Goal: Task Accomplishment & Management: Use online tool/utility

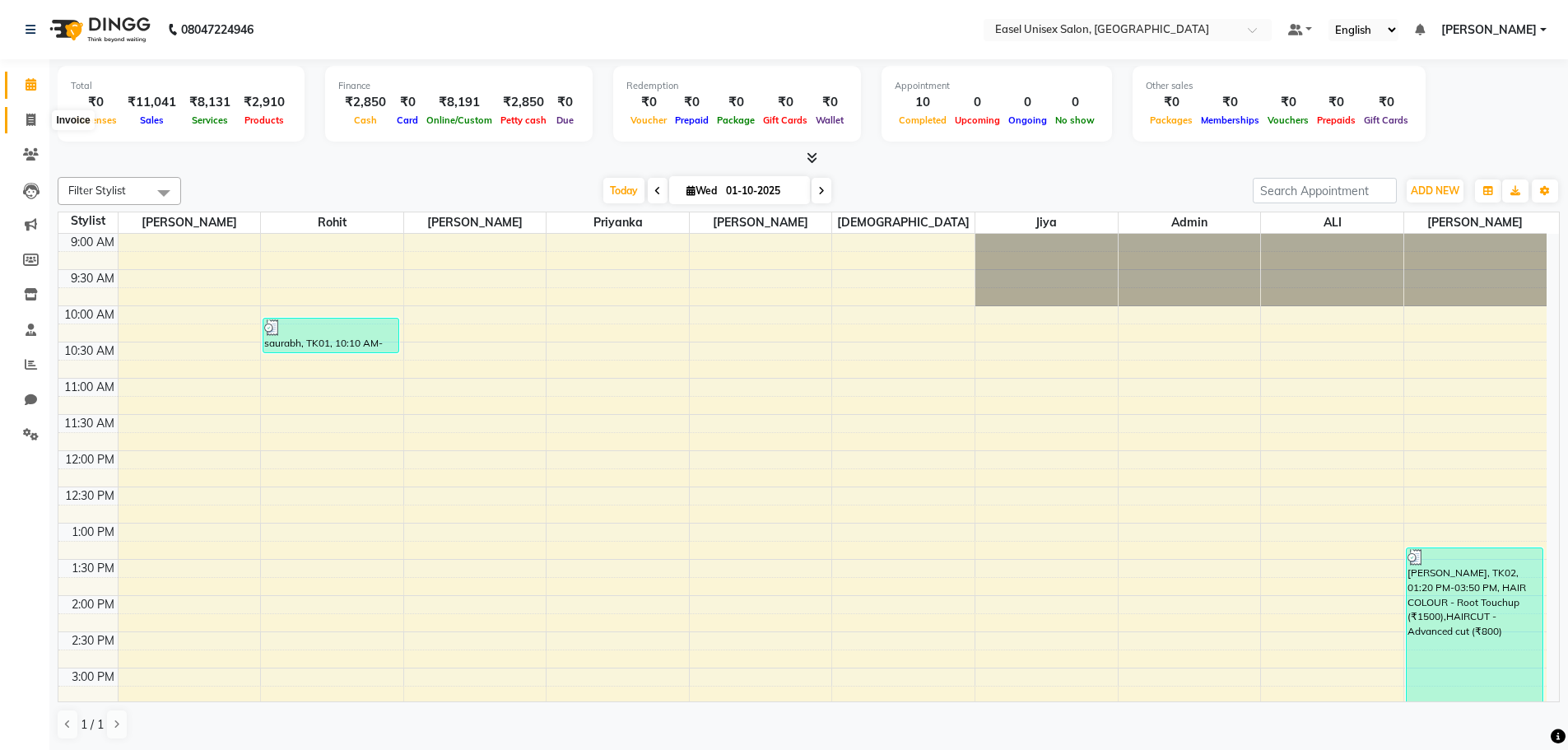
click at [33, 121] on icon at bounding box center [30, 119] width 9 height 13
select select "service"
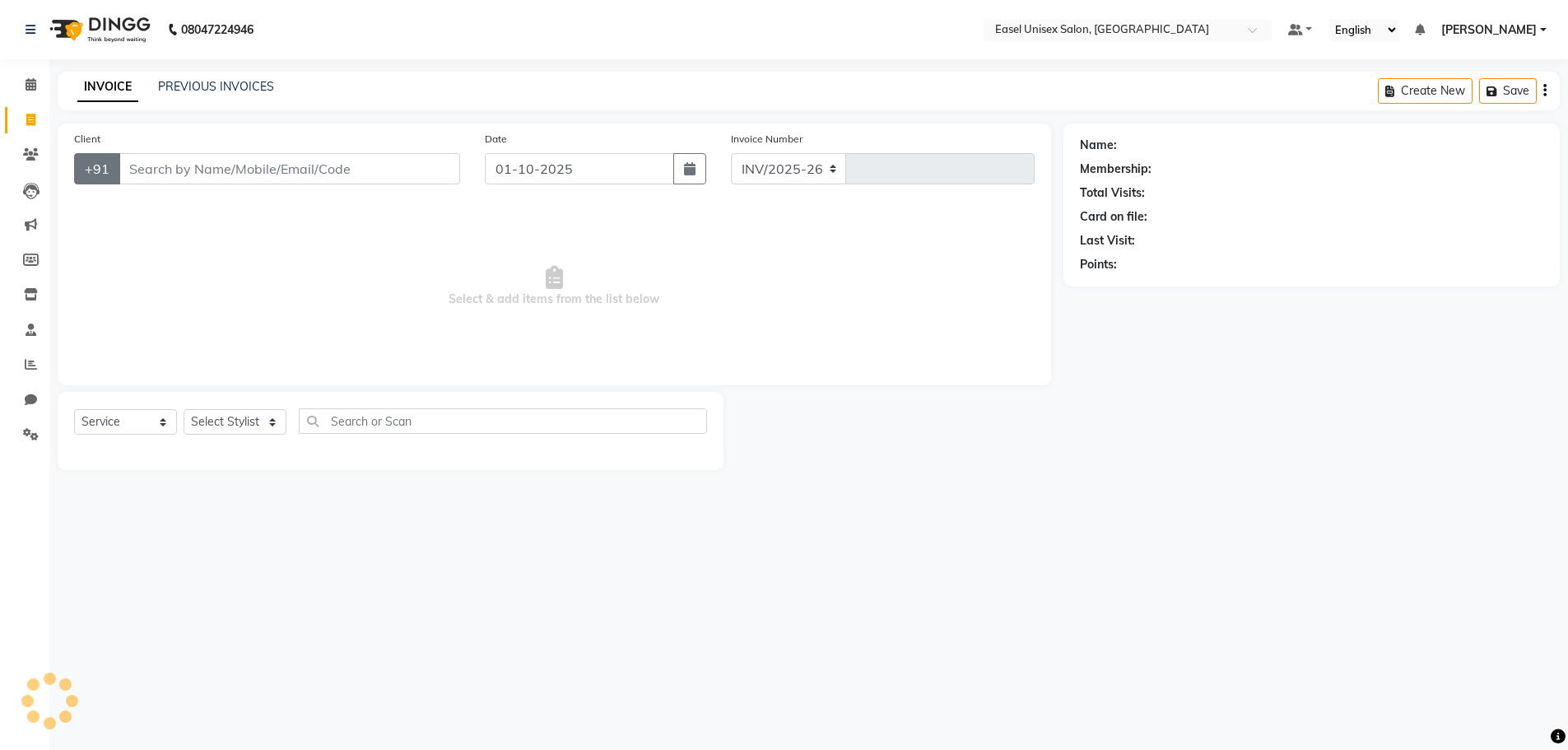
select select "8639"
type input "1821"
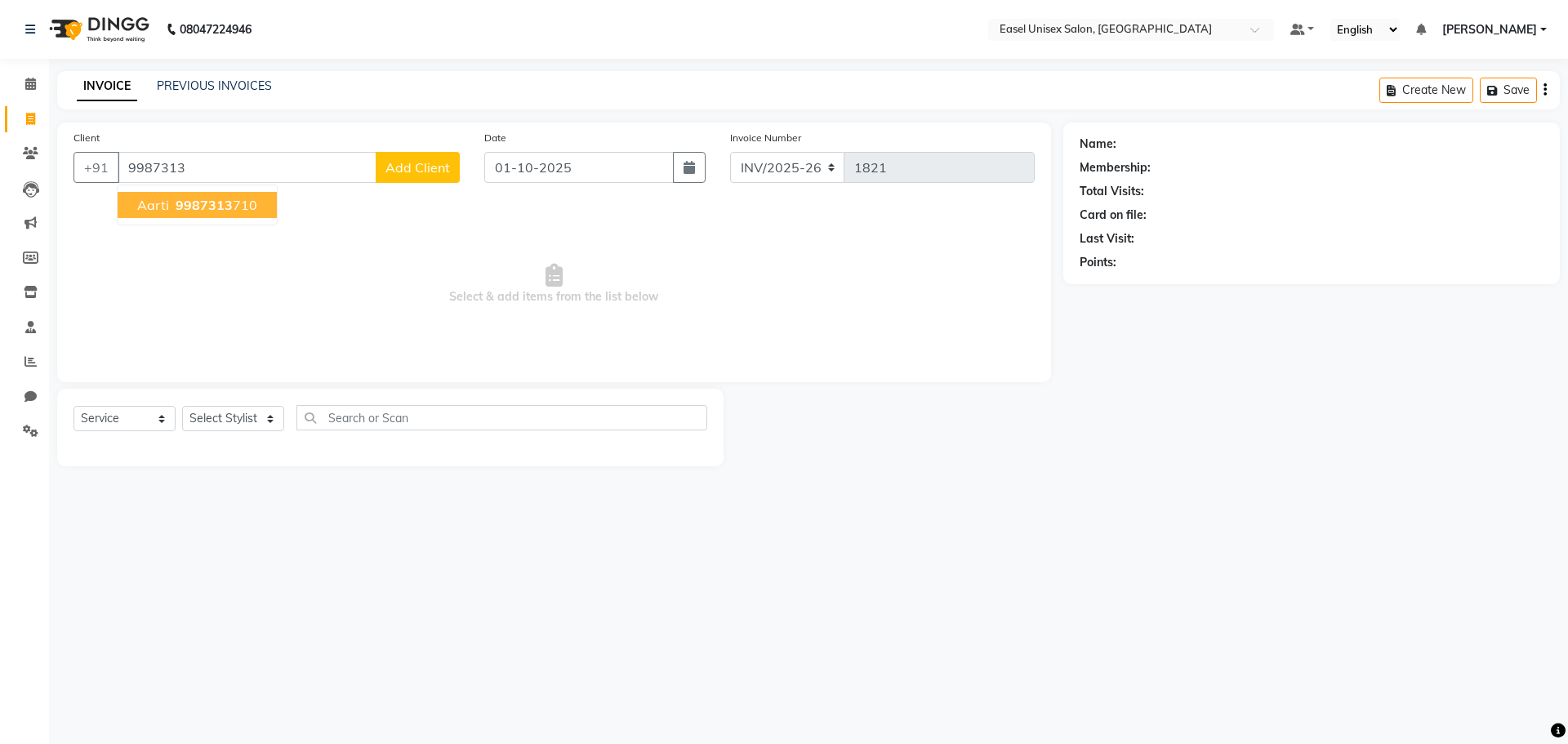
click at [218, 208] on span "9987313" at bounding box center [204, 205] width 57 height 17
type input "9987313710"
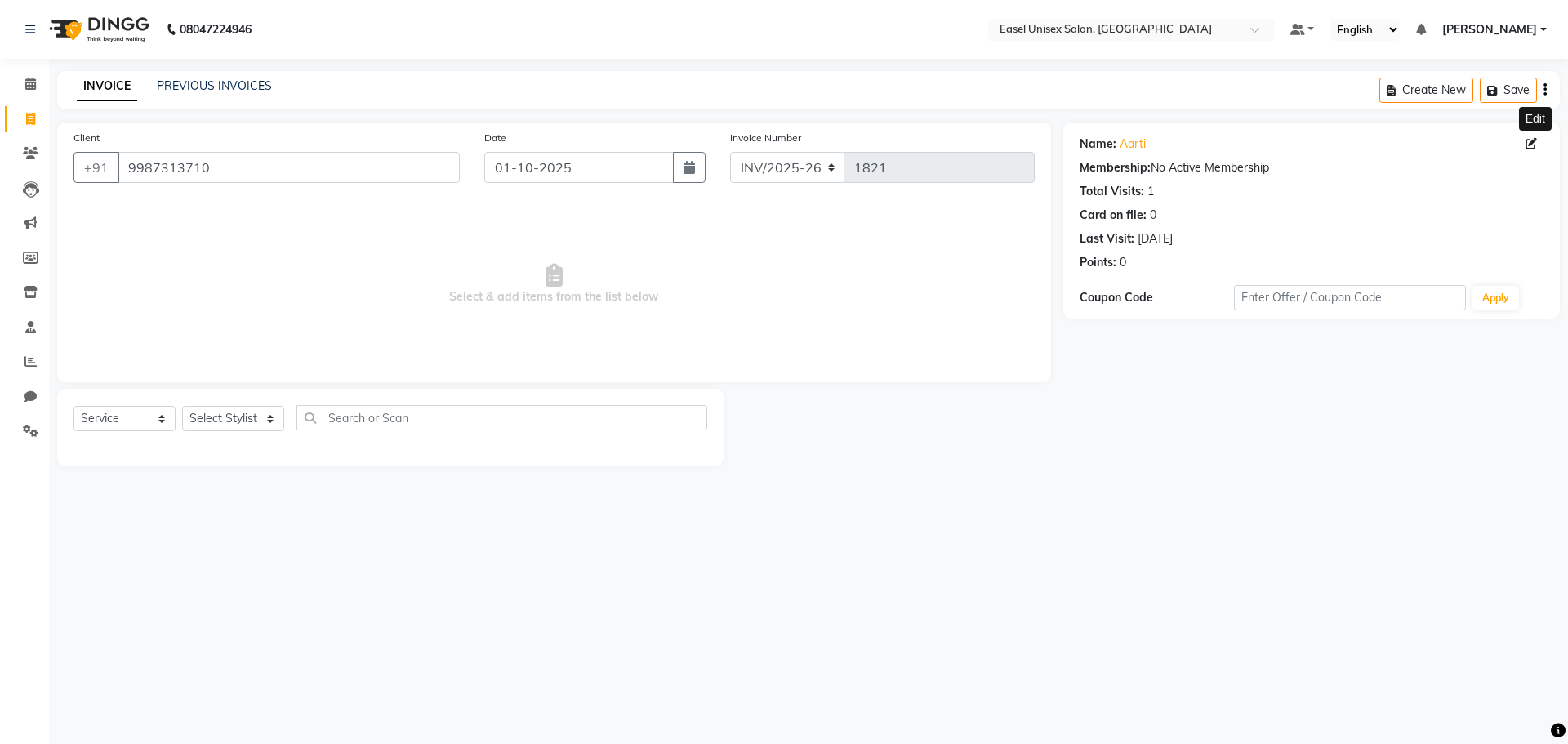
click at [1531, 146] on icon at bounding box center [1531, 144] width 12 height 12
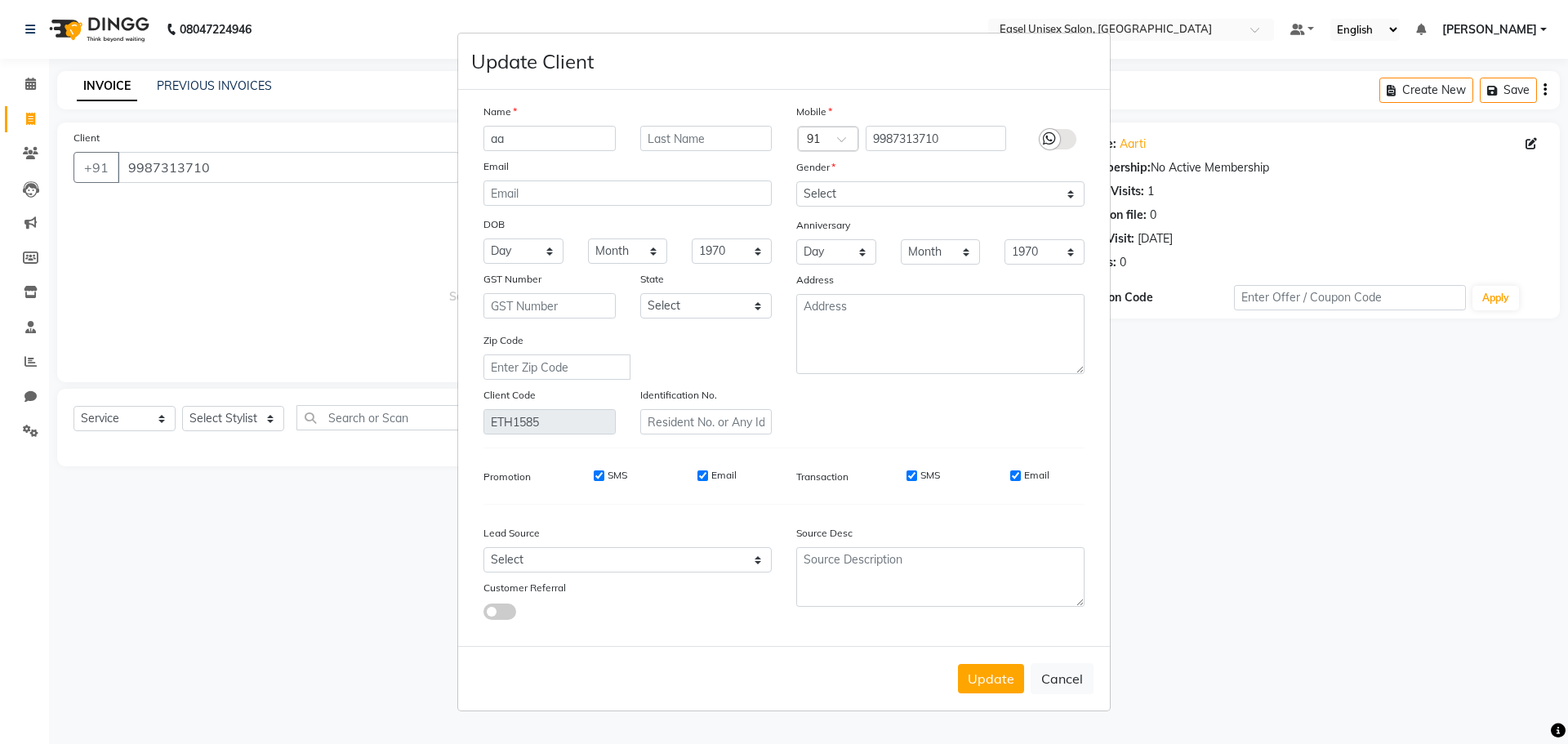
type input "a"
type input "Aditi"
click at [694, 146] on input "text" at bounding box center [706, 138] width 132 height 25
type input "s"
type input "Sinha"
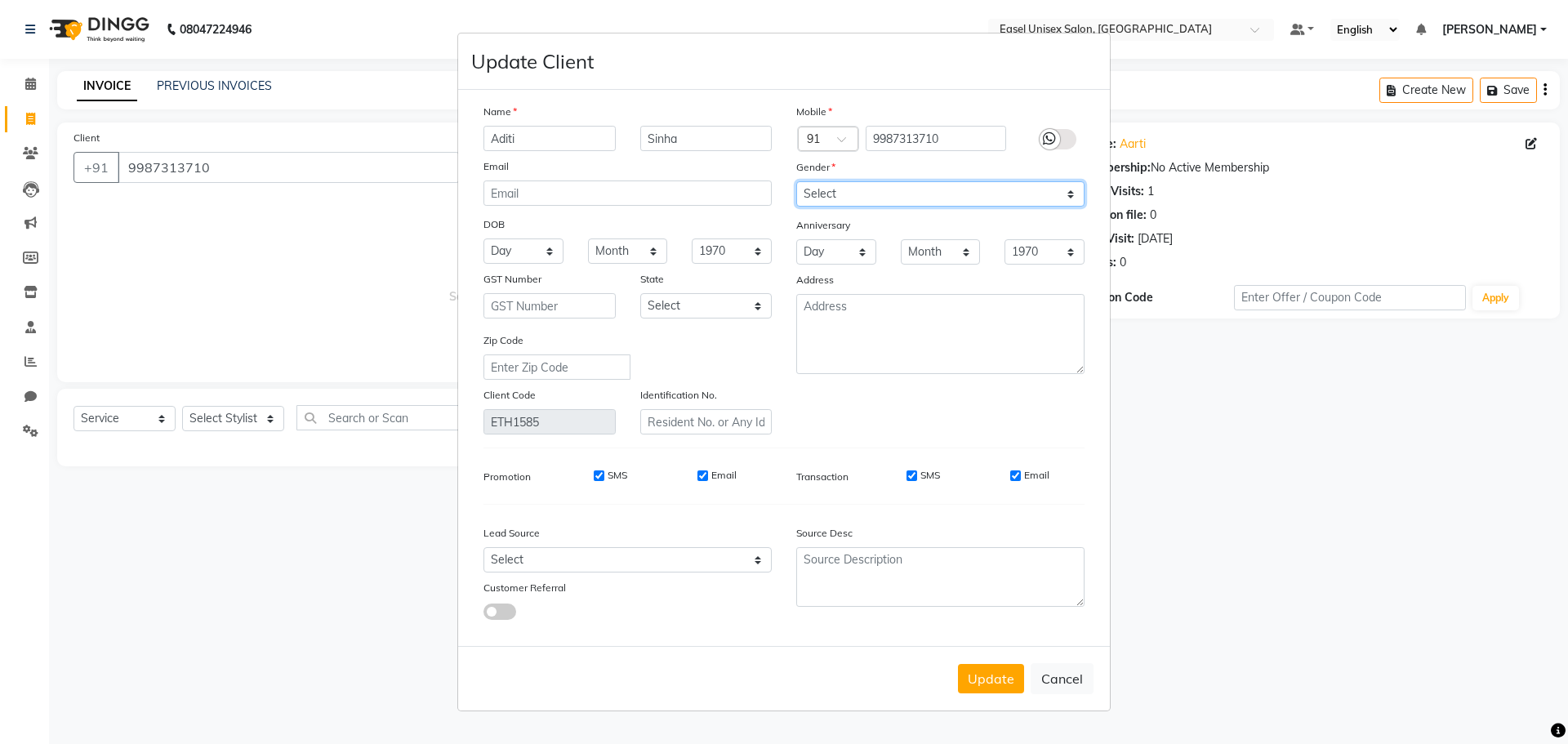
click at [904, 198] on select "Select [DEMOGRAPHIC_DATA] [DEMOGRAPHIC_DATA] Other Prefer Not To Say" at bounding box center [940, 194] width 289 height 25
select select "[DEMOGRAPHIC_DATA]"
click at [797, 182] on select "Select [DEMOGRAPHIC_DATA] [DEMOGRAPHIC_DATA] Other Prefer Not To Say" at bounding box center [940, 194] width 289 height 25
drag, startPoint x: 993, startPoint y: 651, endPoint x: 998, endPoint y: 663, distance: 13.0
click at [997, 658] on div "Update Cancel" at bounding box center [784, 678] width 652 height 64
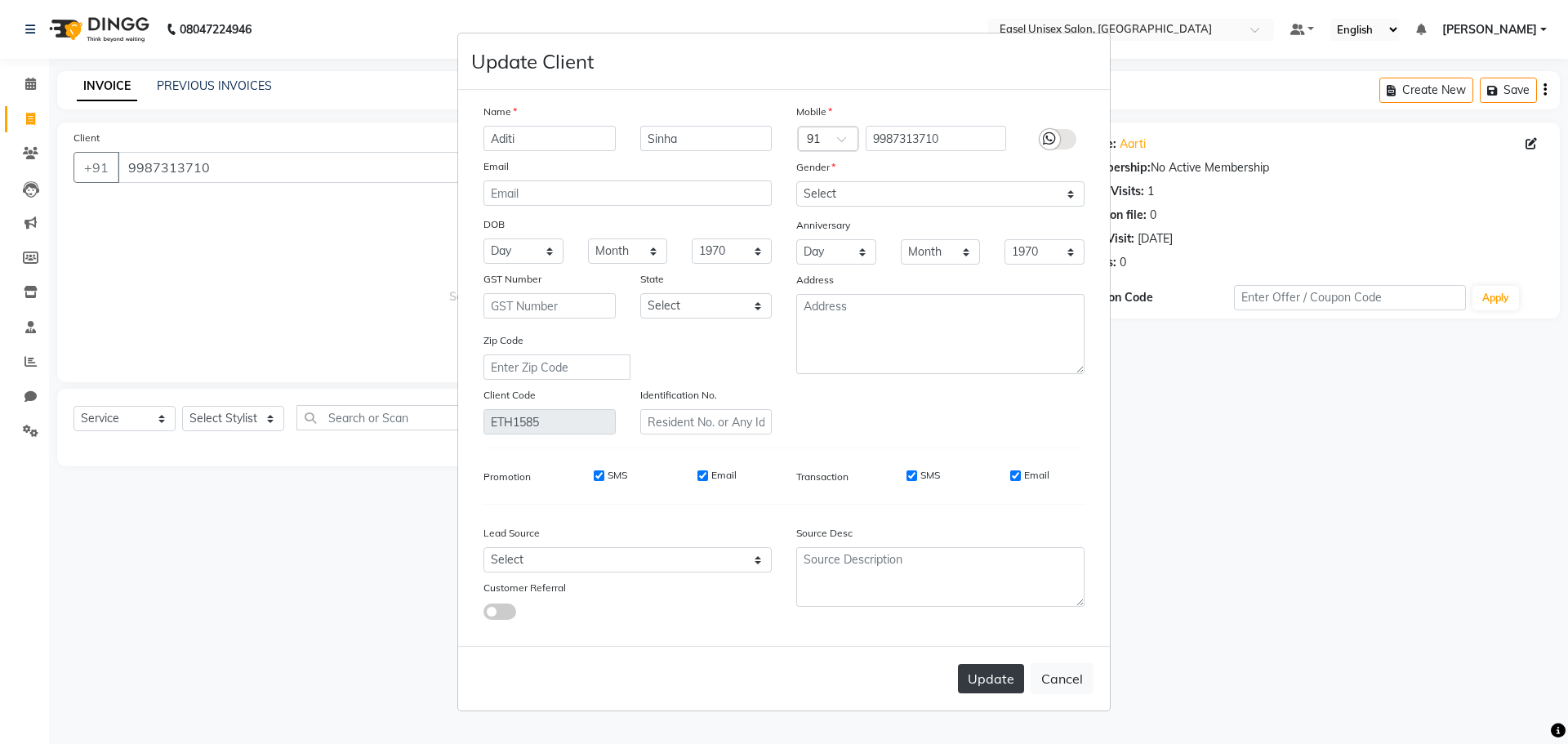
click at [1000, 672] on button "Update" at bounding box center [991, 678] width 66 height 29
select select
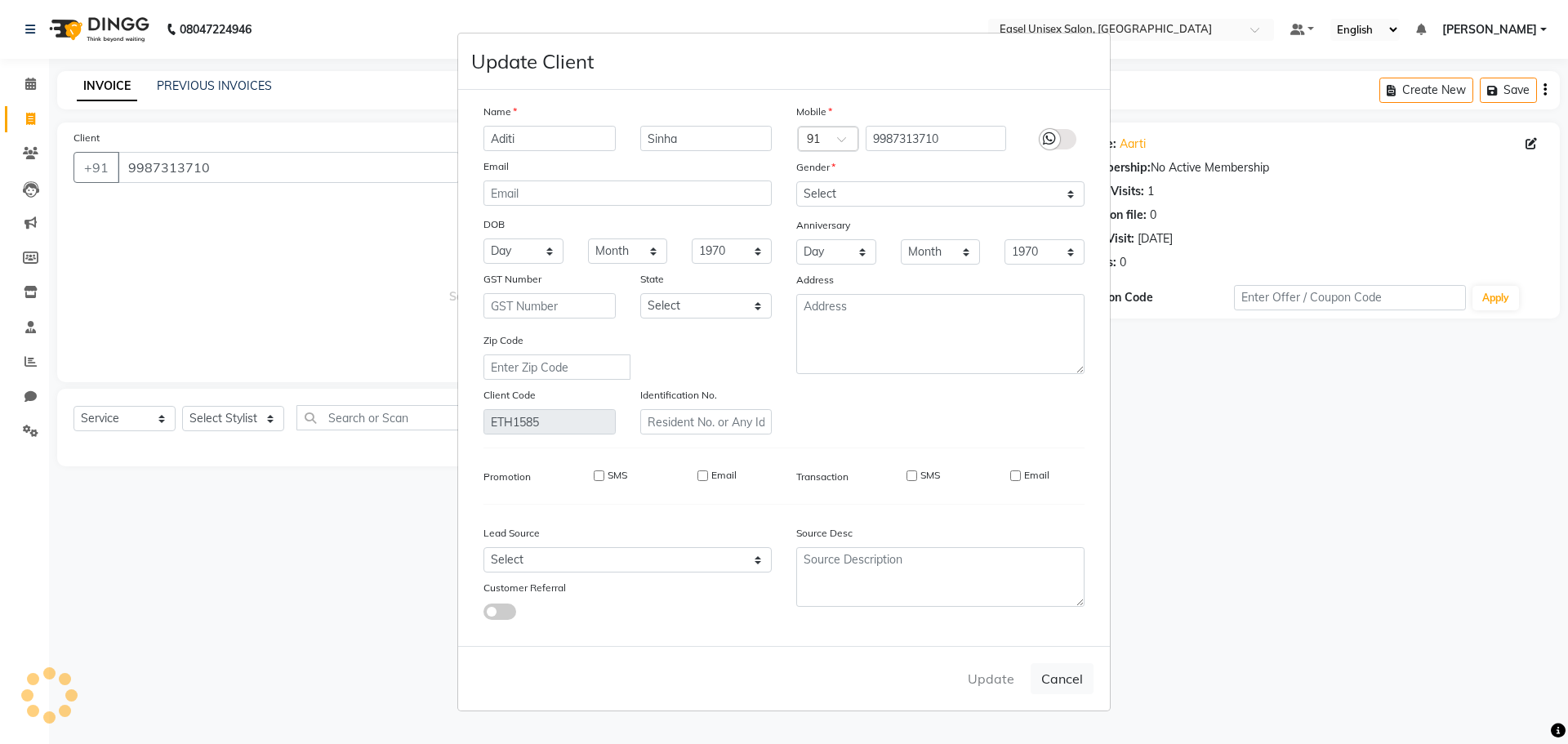
select select
checkbox input "false"
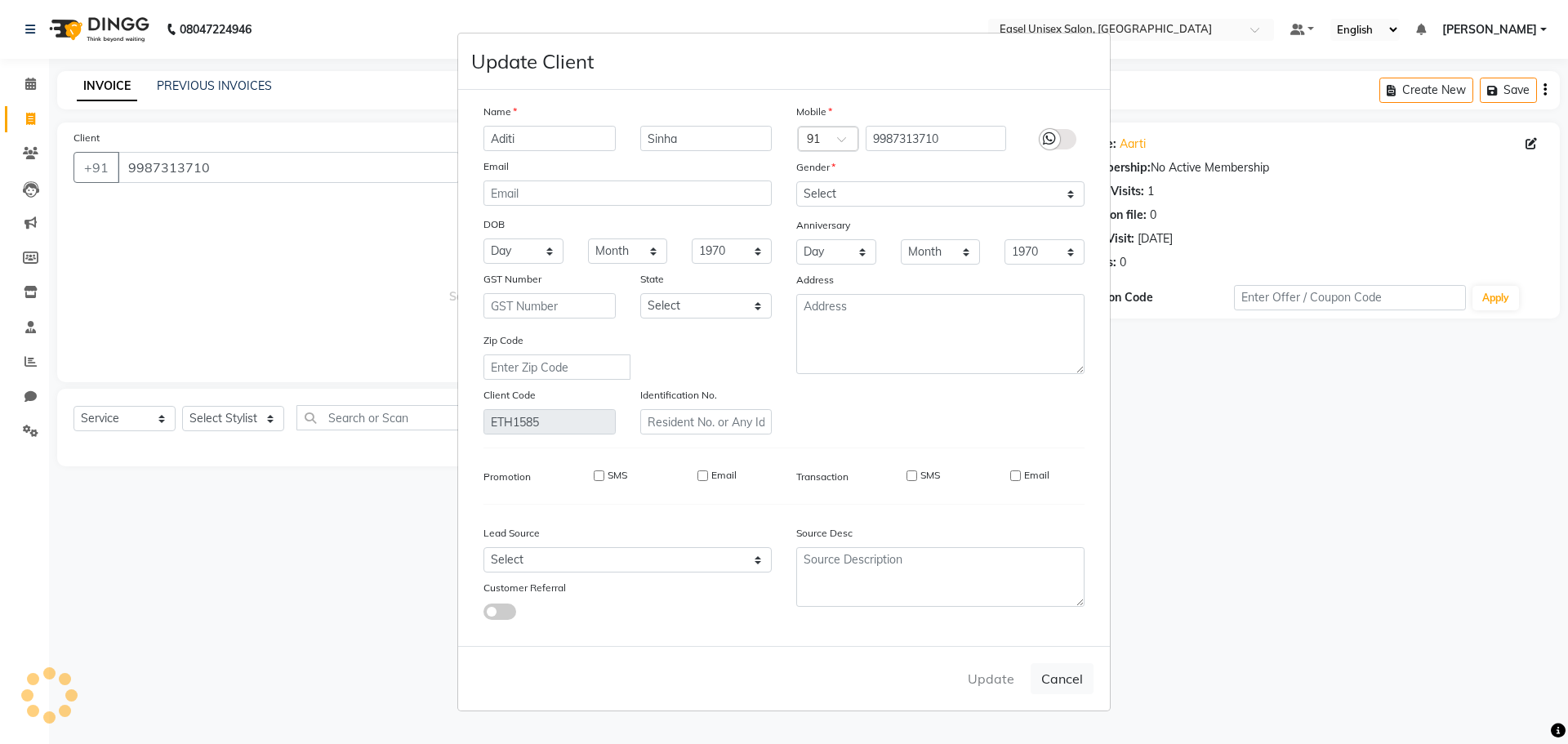
checkbox input "false"
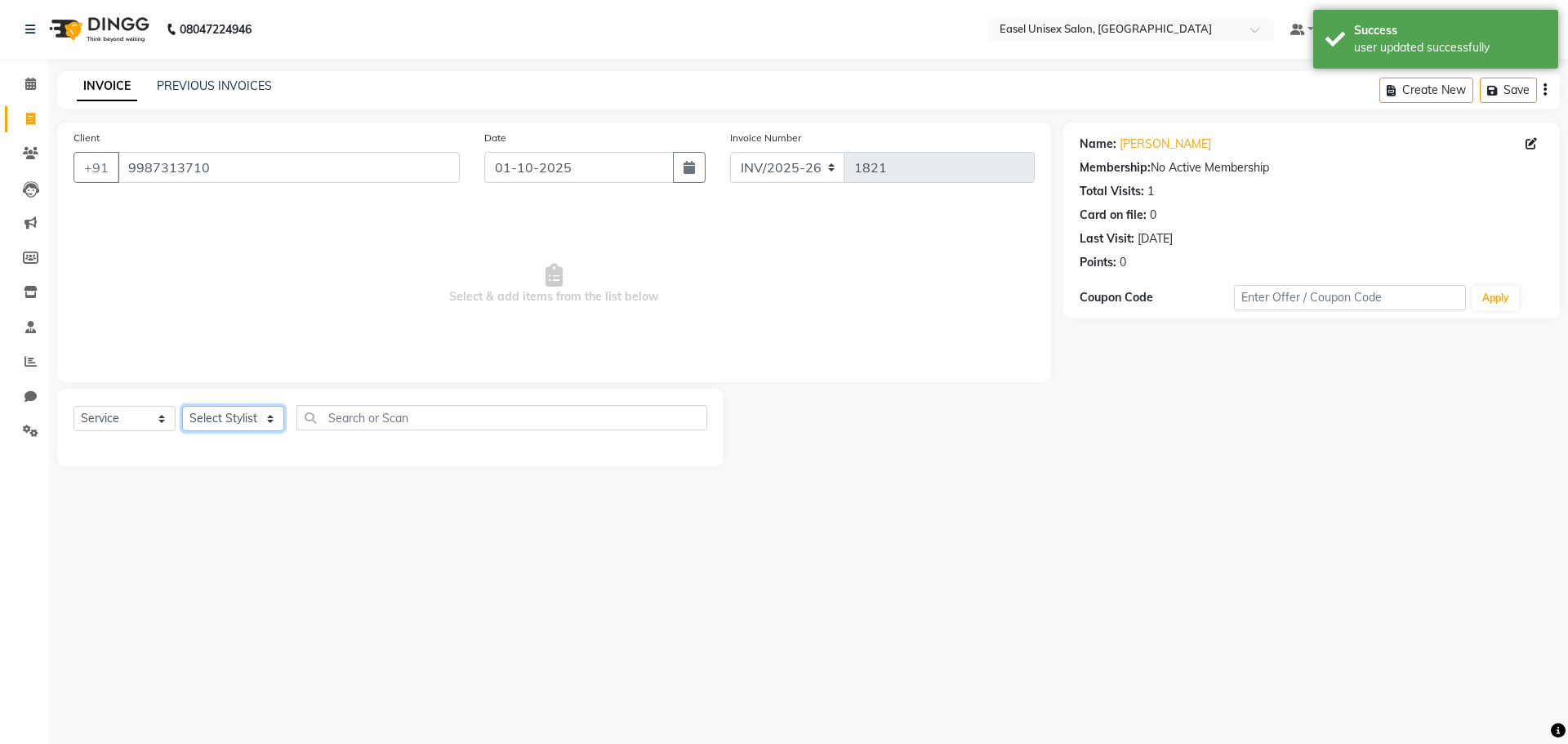
click at [224, 415] on select "Select Stylist admin [PERSON_NAME] jiya [PERSON_NAME] Priyanka [PERSON_NAME] [P…" at bounding box center [232, 419] width 102 height 25
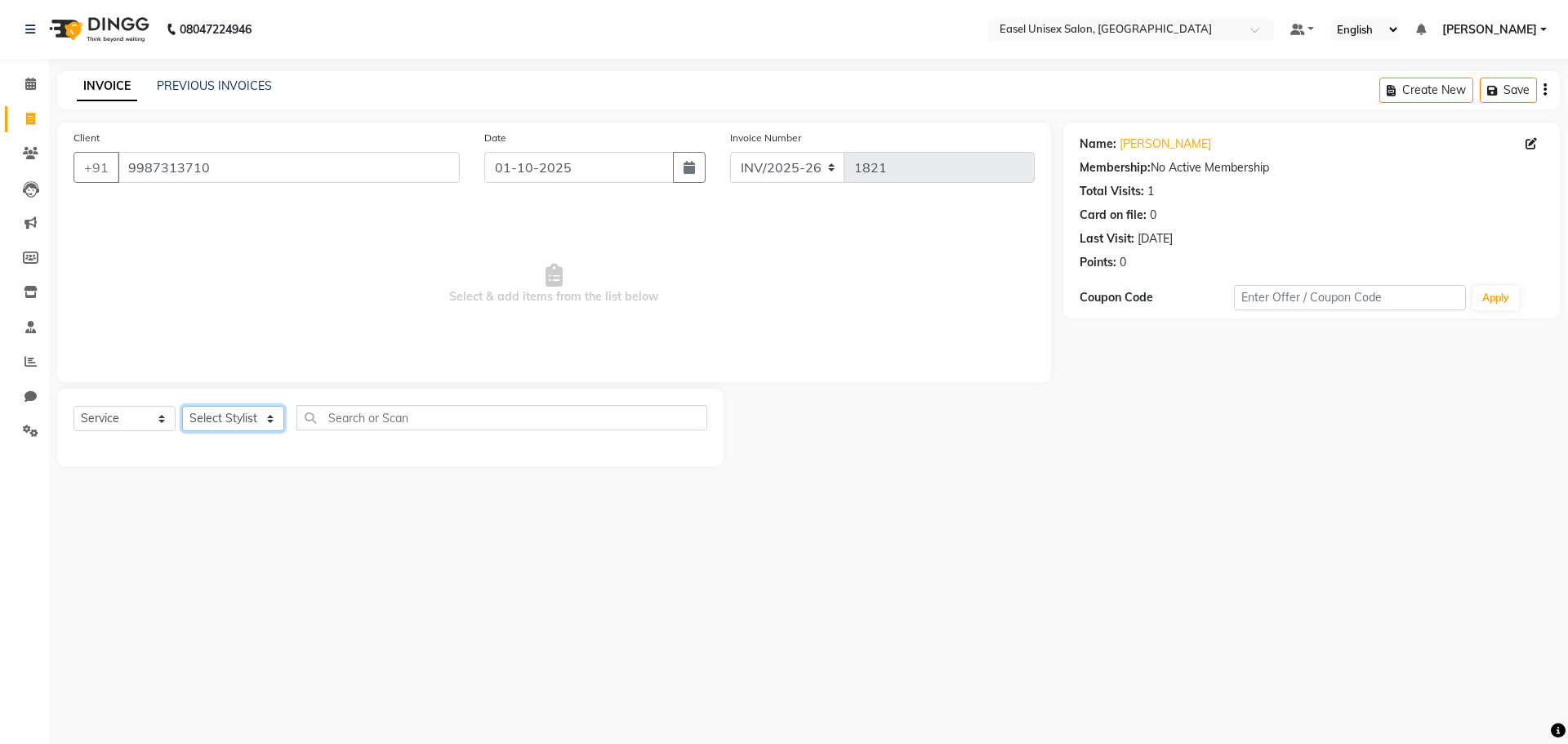
select select "83238"
click at [182, 406] on select "Select Stylist admin [PERSON_NAME] jiya [PERSON_NAME] Priyanka [PERSON_NAME] [P…" at bounding box center [232, 419] width 102 height 25
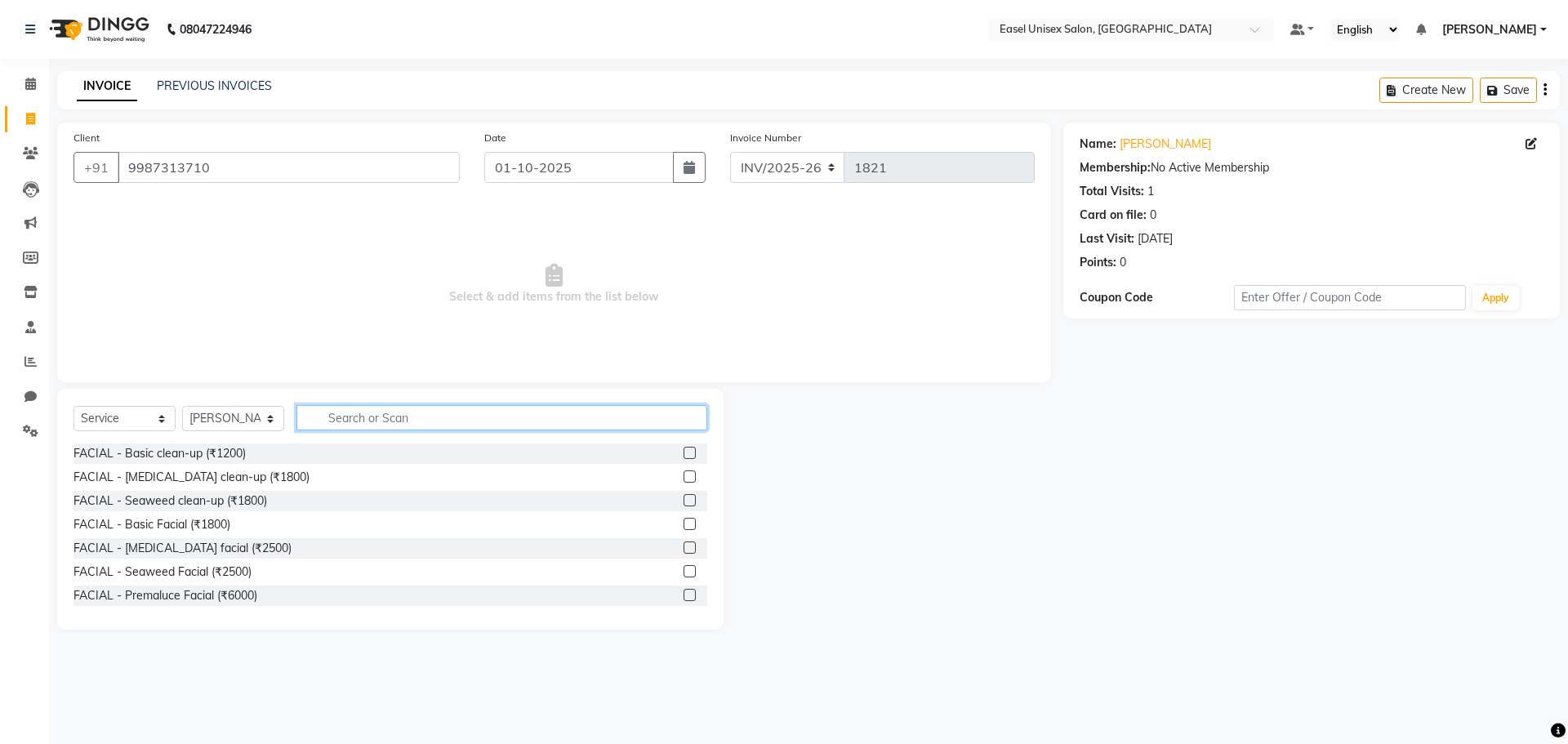
click at [446, 423] on input "text" at bounding box center [501, 418] width 411 height 25
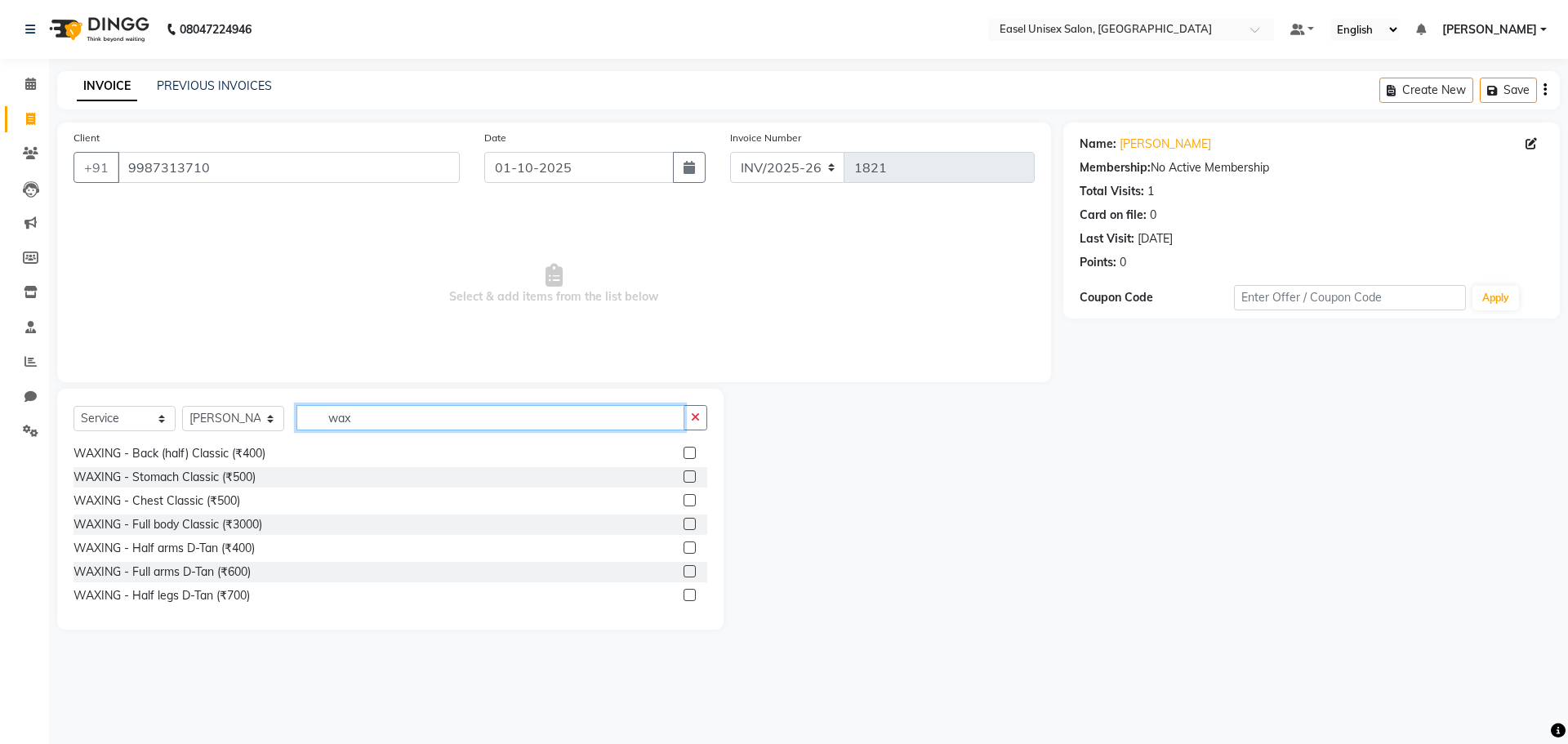
scroll to position [817, 0]
type input "wax"
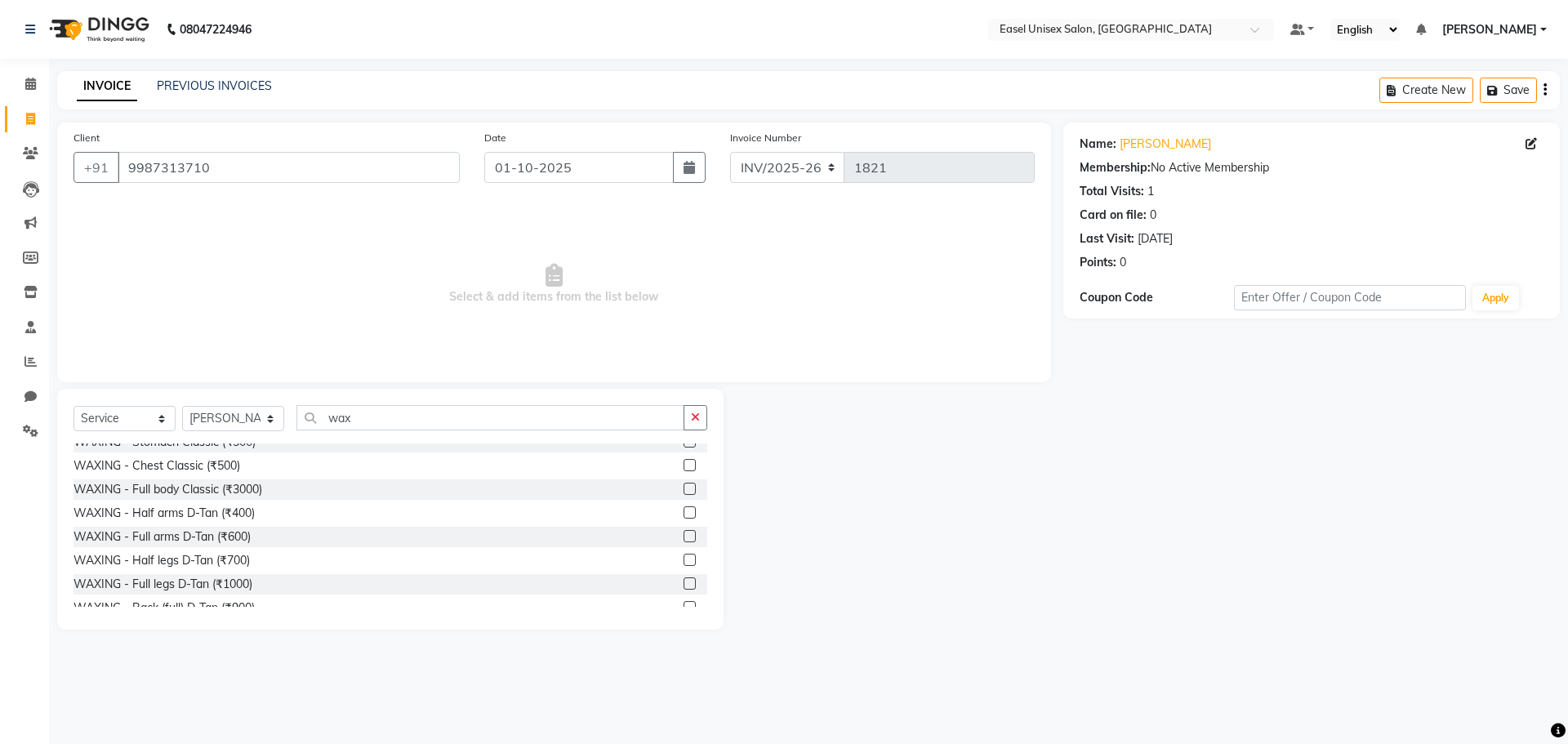
click at [684, 539] on label at bounding box center [690, 536] width 13 height 13
click at [684, 539] on input "checkbox" at bounding box center [689, 536] width 11 height 11
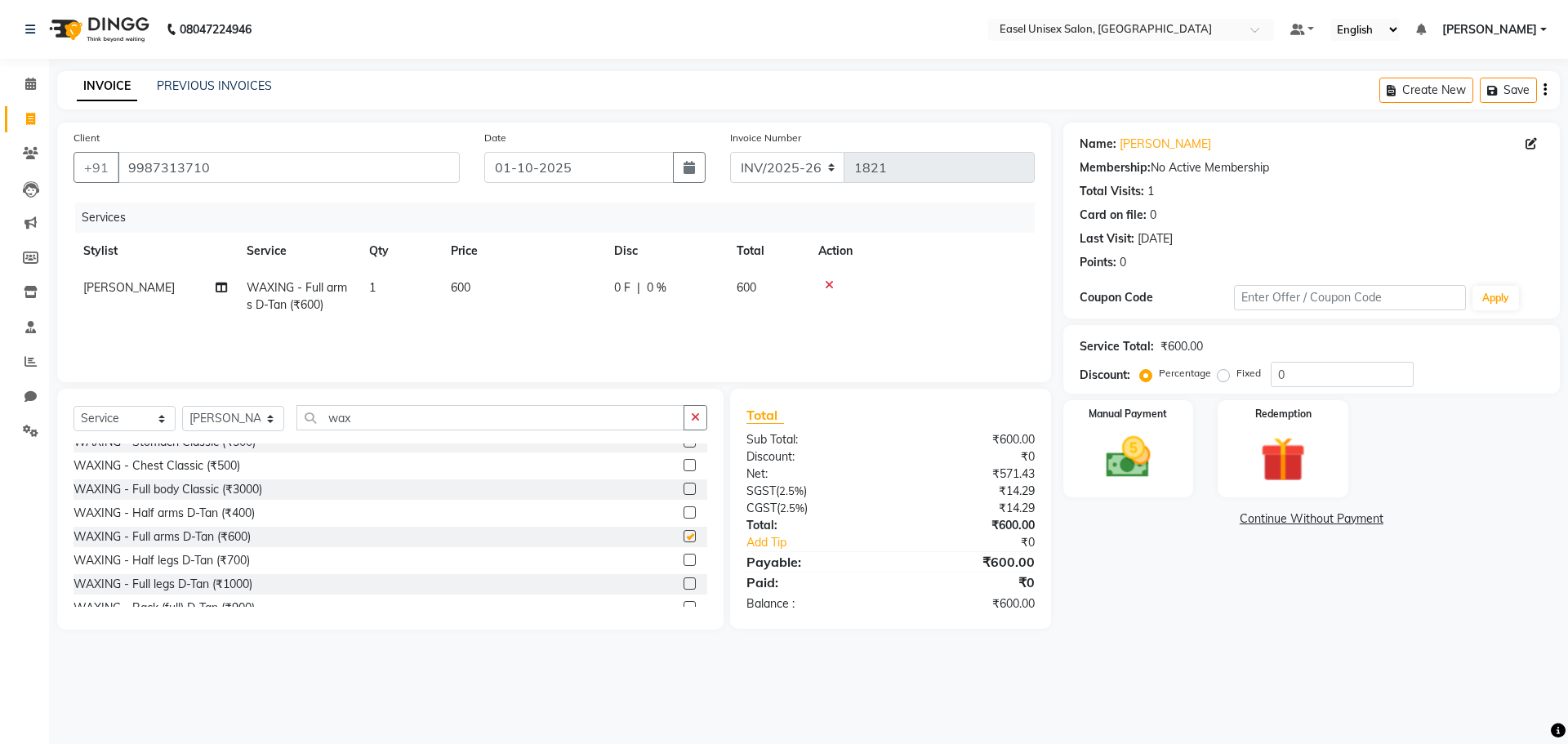
checkbox input "false"
click at [684, 561] on label at bounding box center [690, 559] width 13 height 13
click at [684, 561] on input "checkbox" at bounding box center [689, 560] width 11 height 11
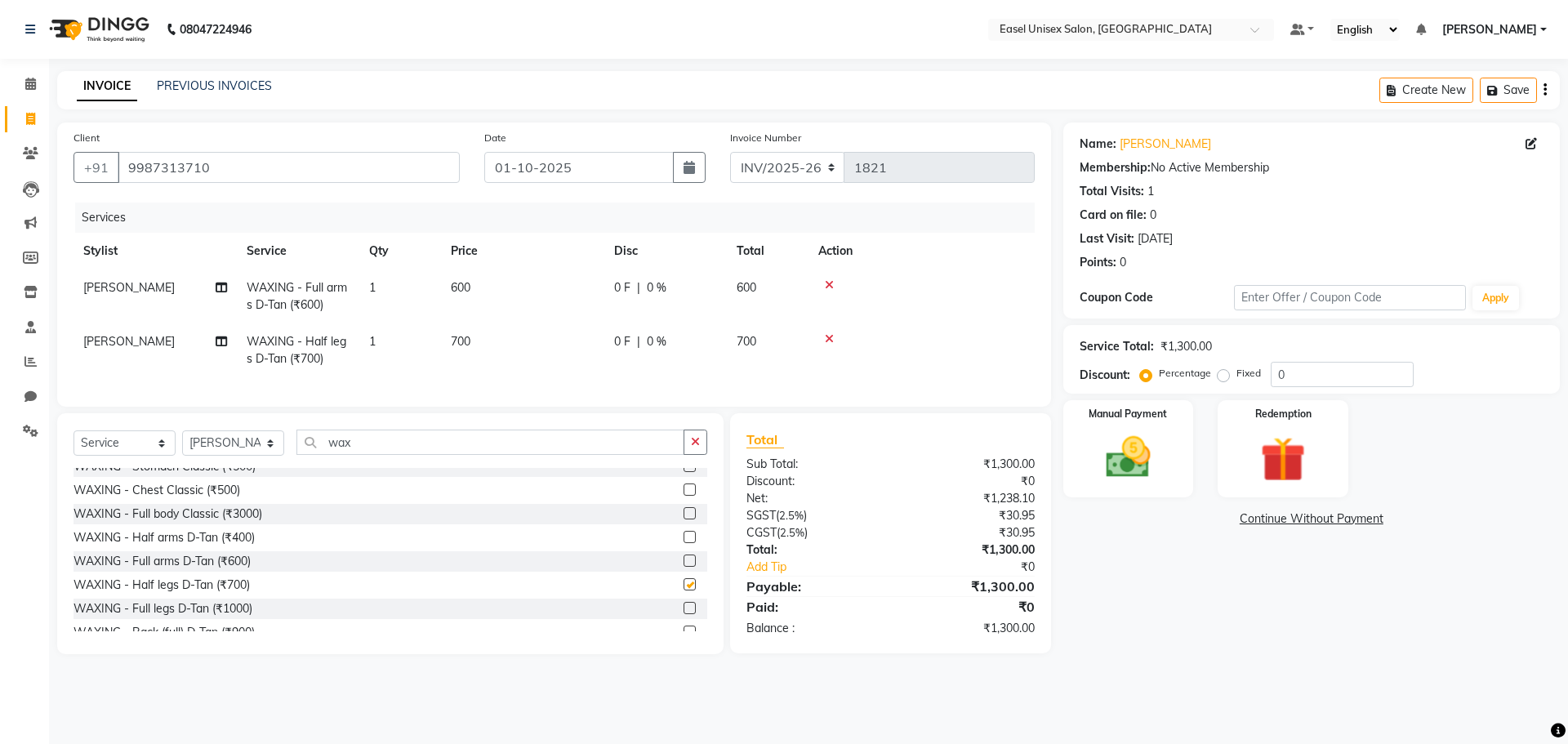
checkbox input "false"
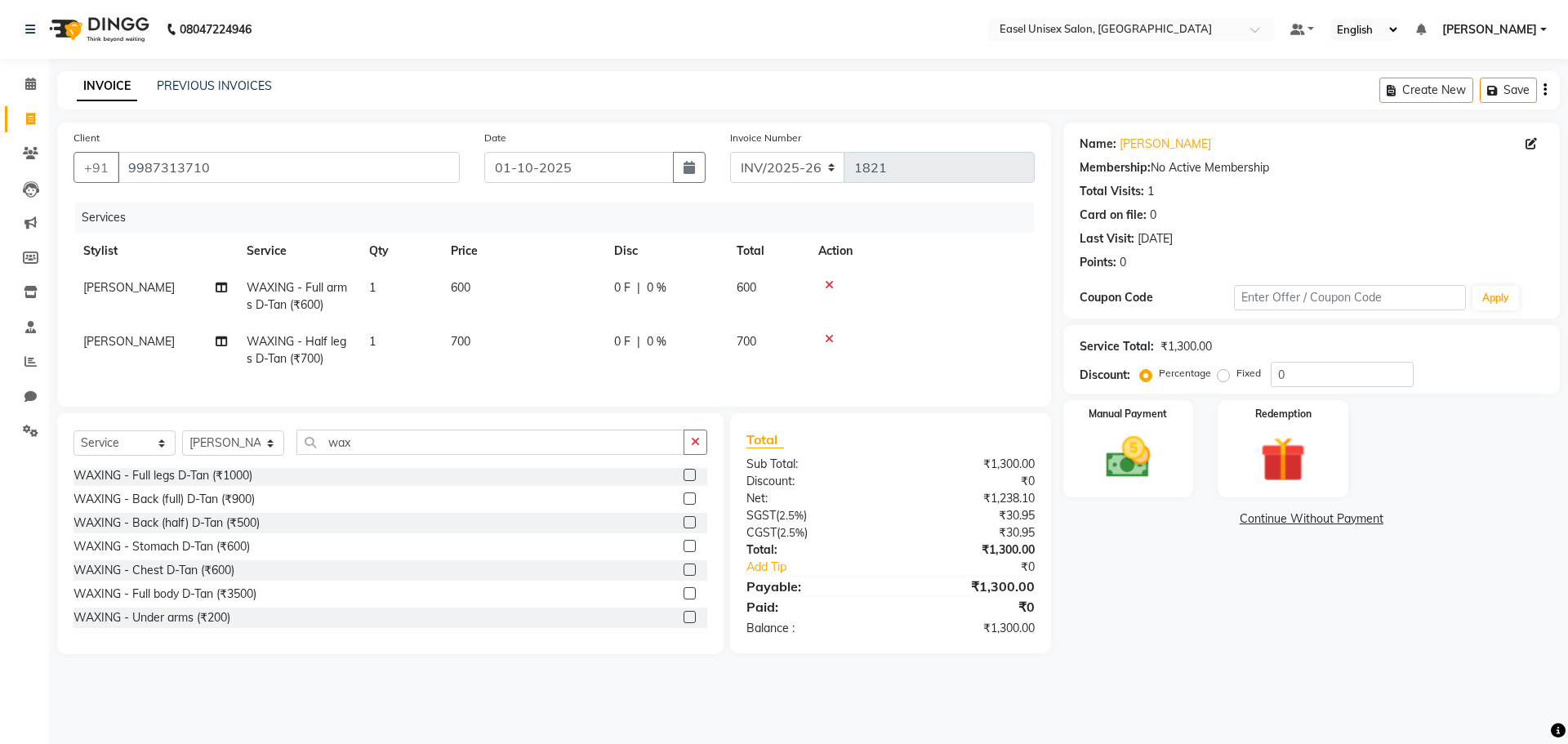
click at [684, 623] on label at bounding box center [690, 617] width 13 height 13
click at [684, 623] on input "checkbox" at bounding box center [689, 617] width 11 height 11
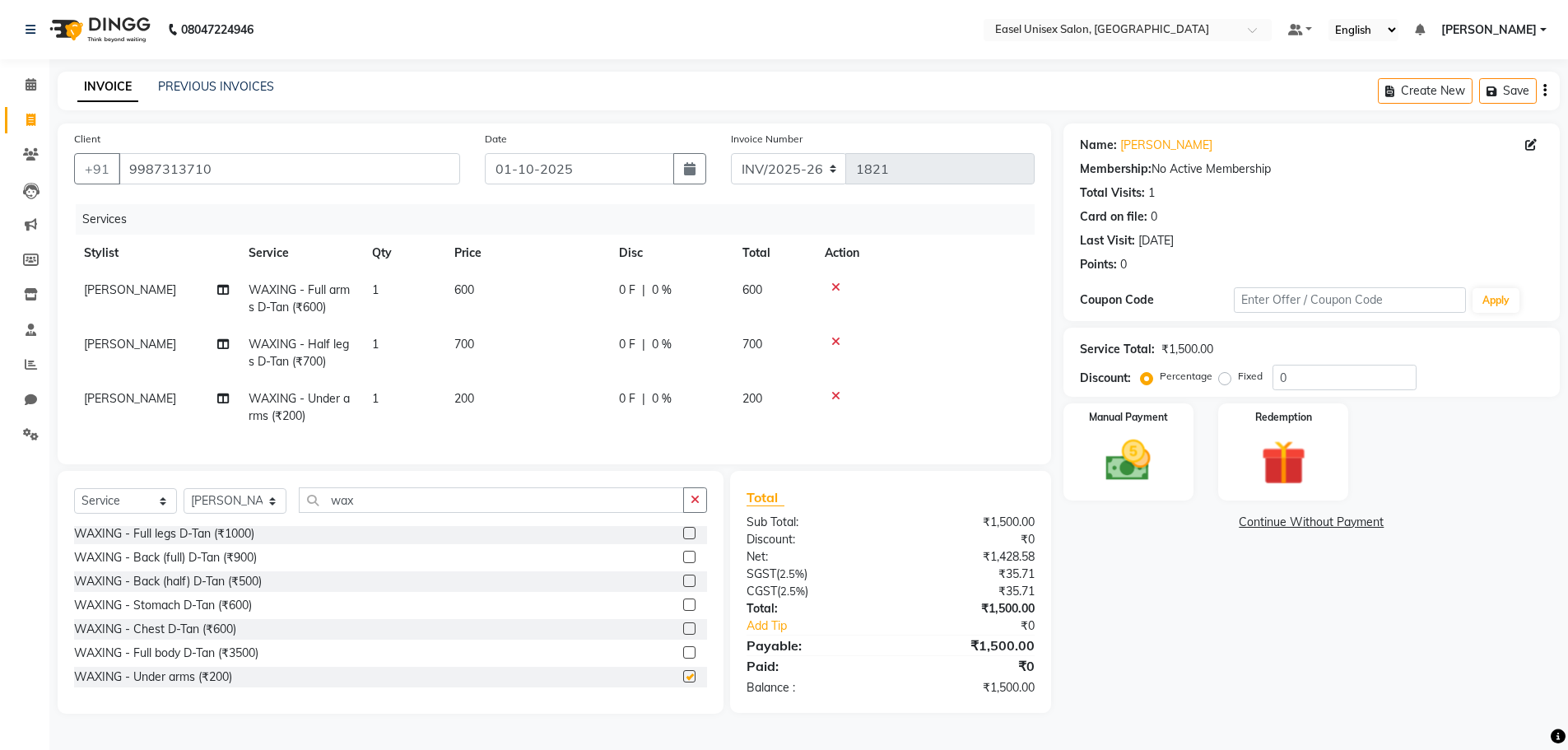
checkbox input "false"
click at [1133, 449] on img at bounding box center [1128, 460] width 75 height 54
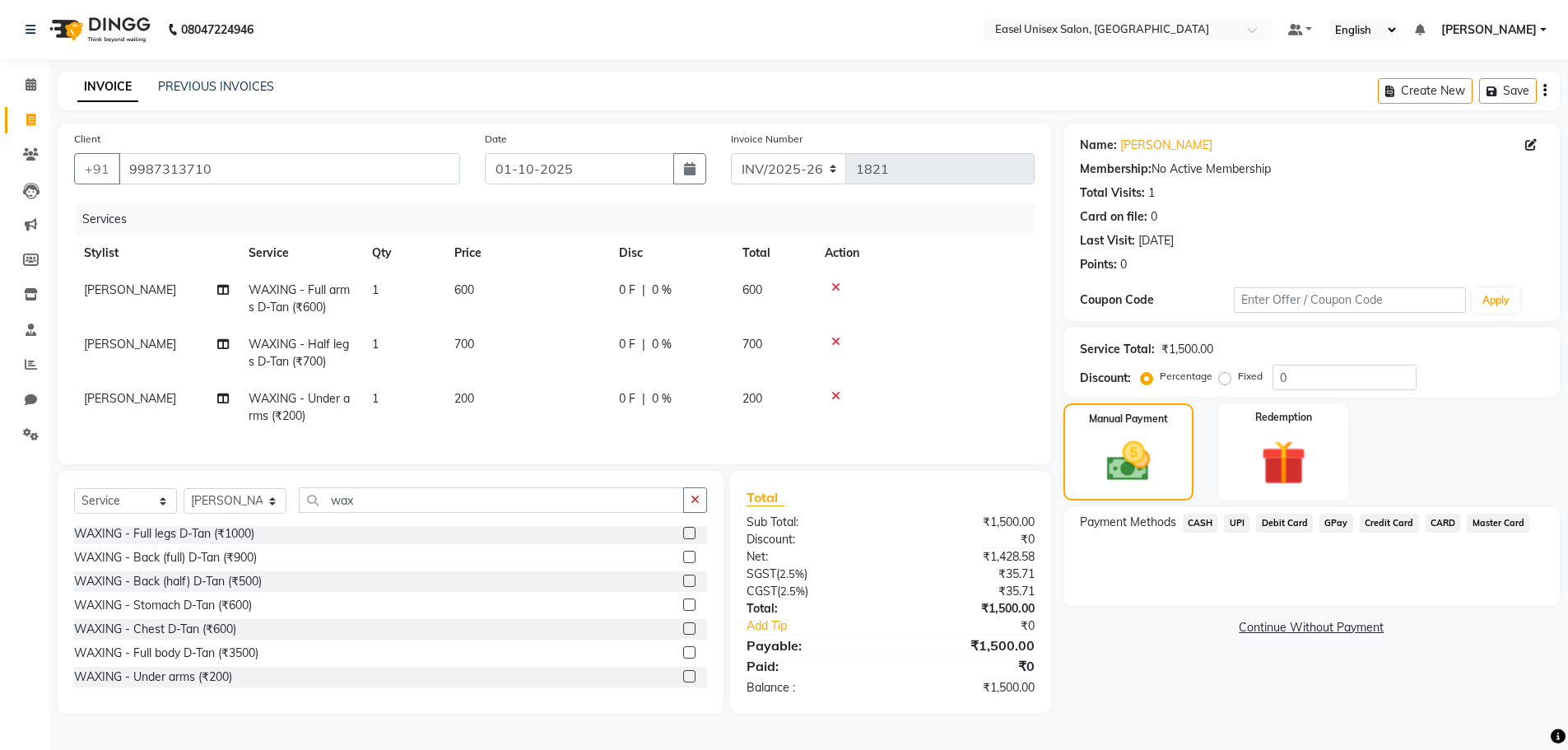
click at [1207, 527] on span "CASH" at bounding box center [1201, 523] width 35 height 19
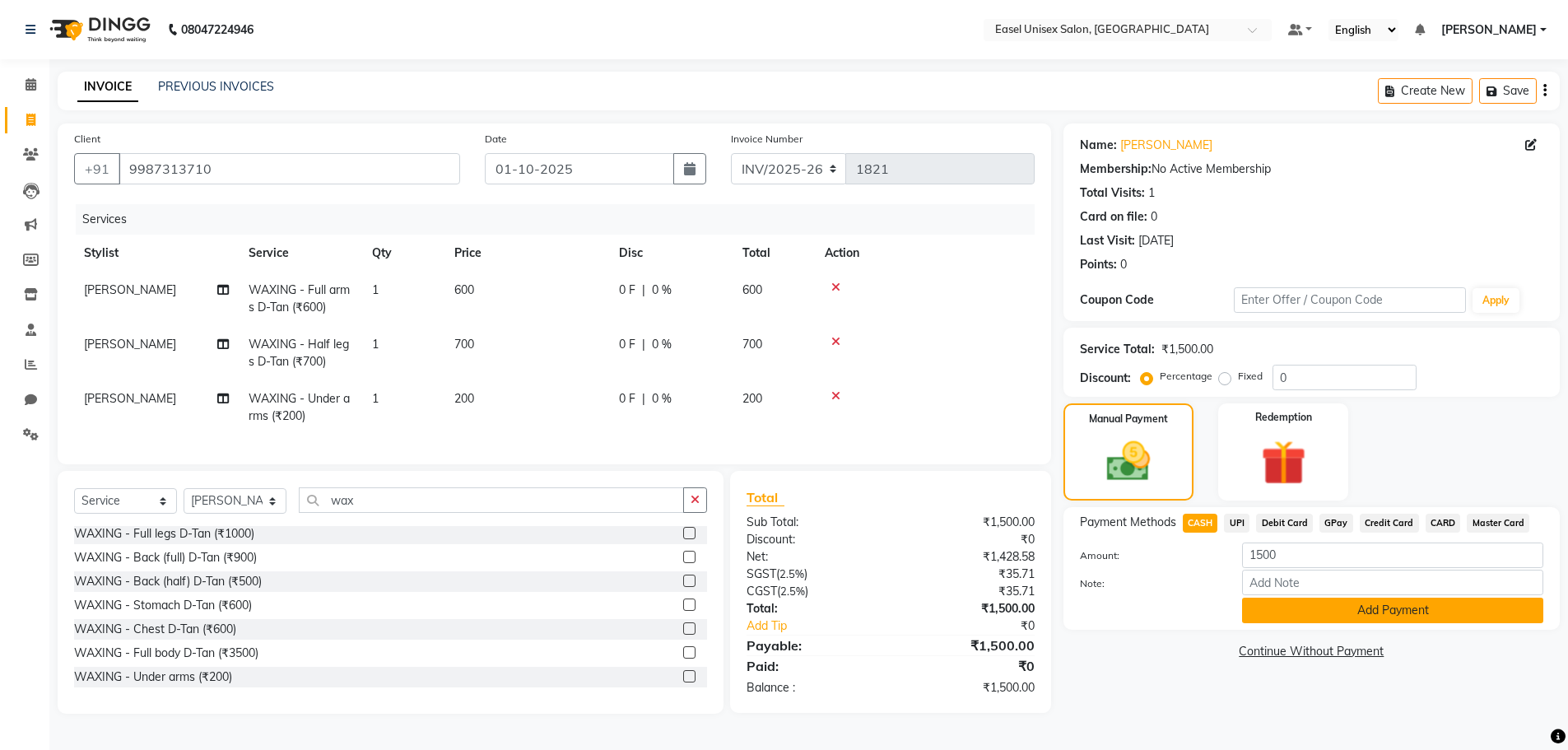
click at [1314, 611] on button "Add Payment" at bounding box center [1393, 610] width 302 height 25
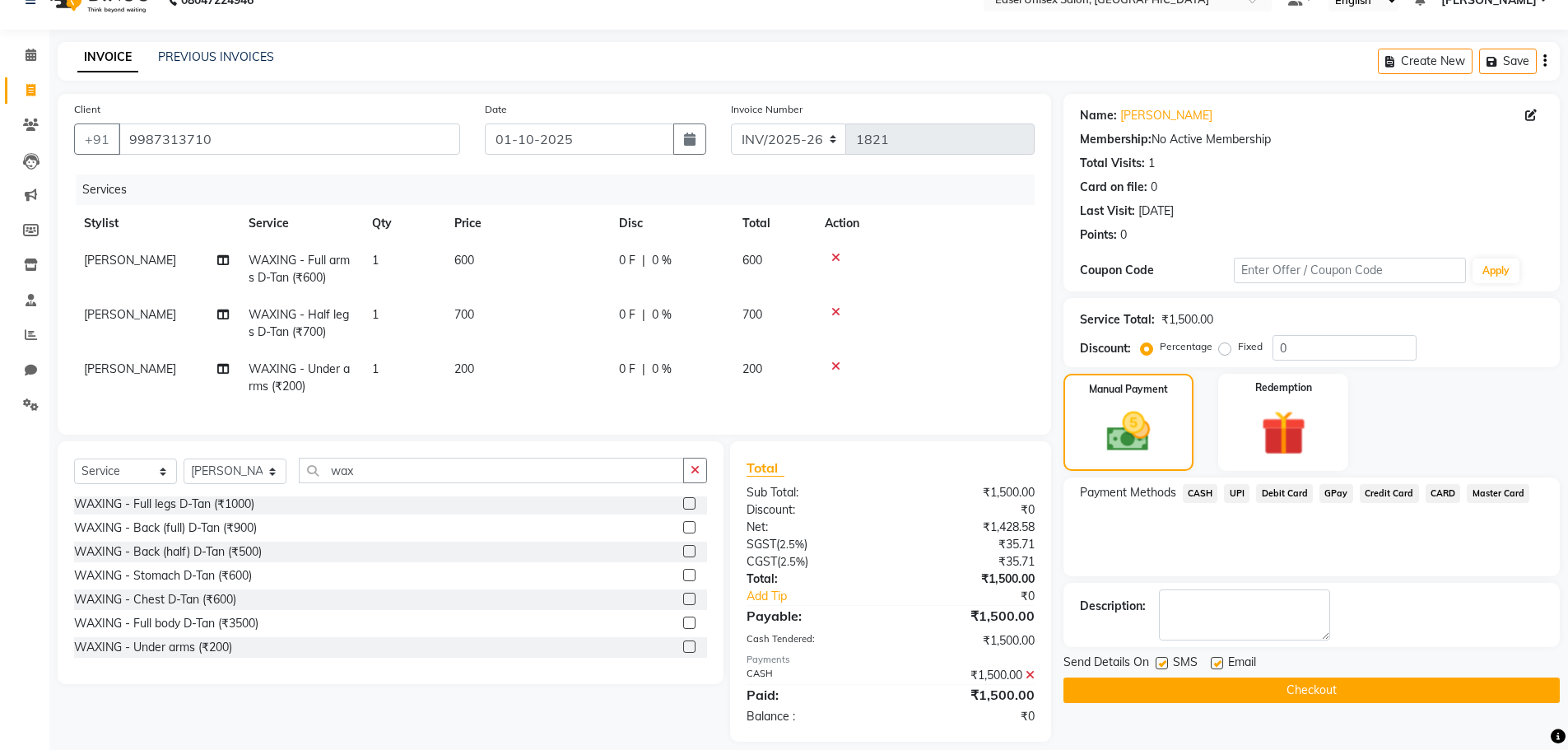
scroll to position [59, 0]
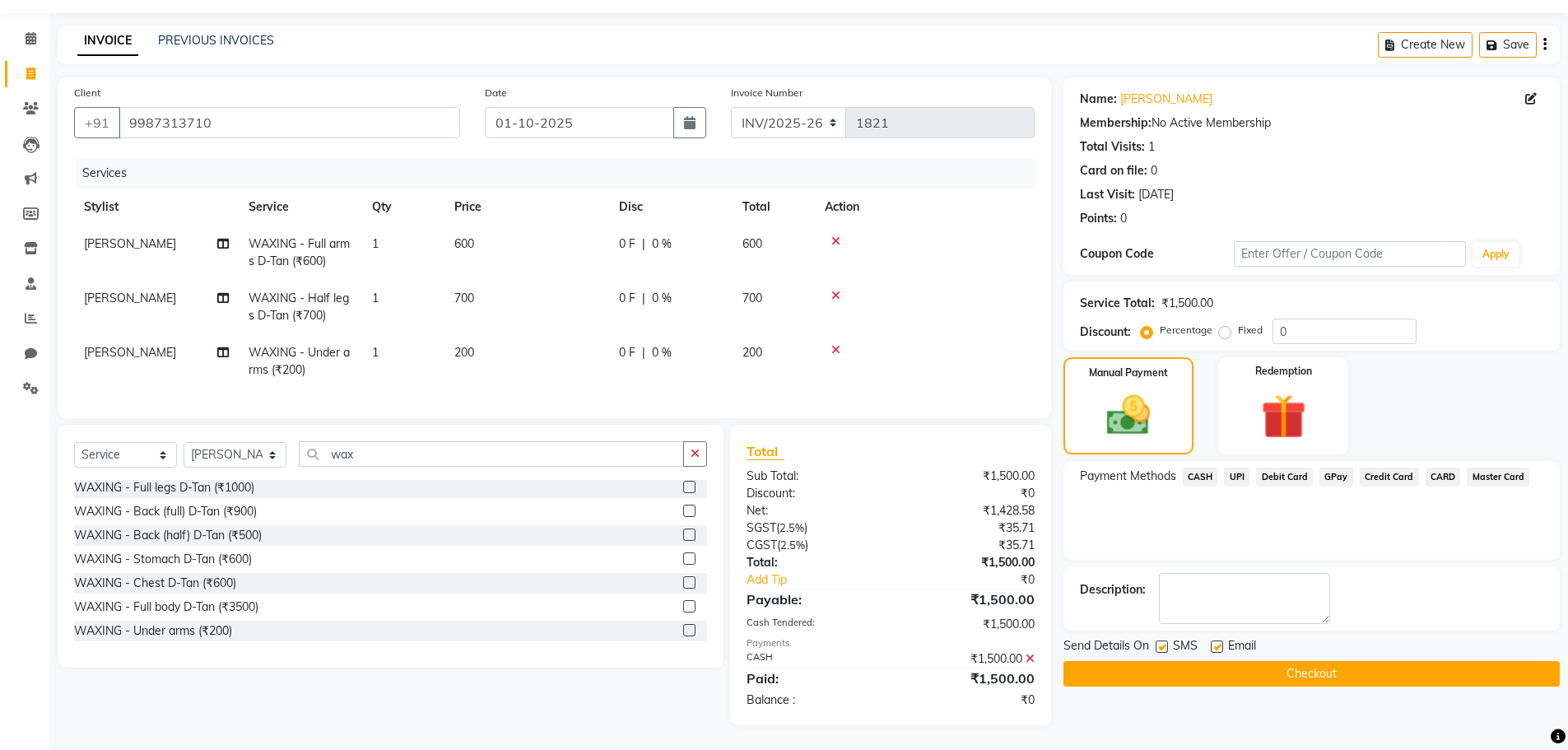
click at [1265, 661] on button "Checkout" at bounding box center [1311, 674] width 497 height 25
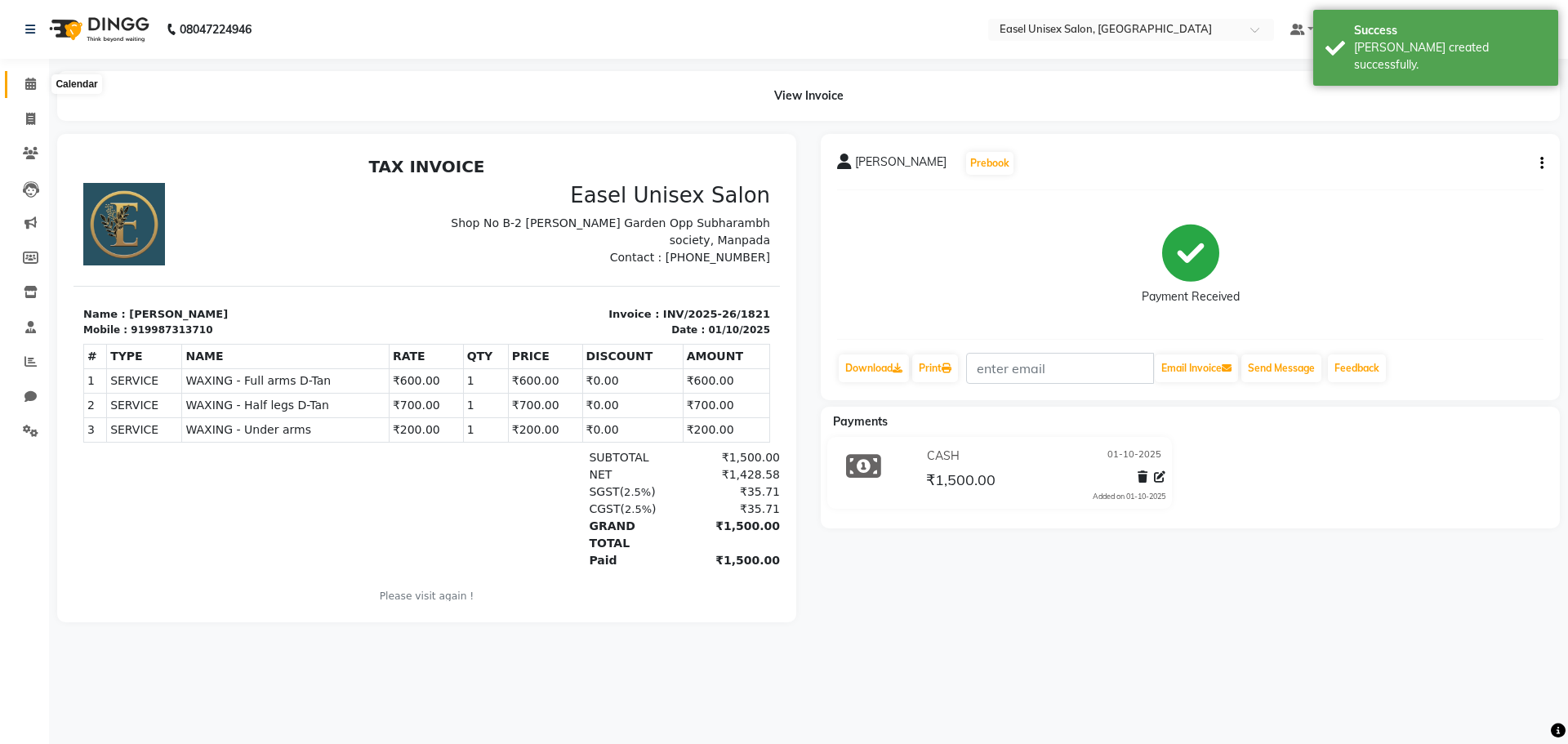
click at [28, 85] on icon at bounding box center [30, 84] width 11 height 13
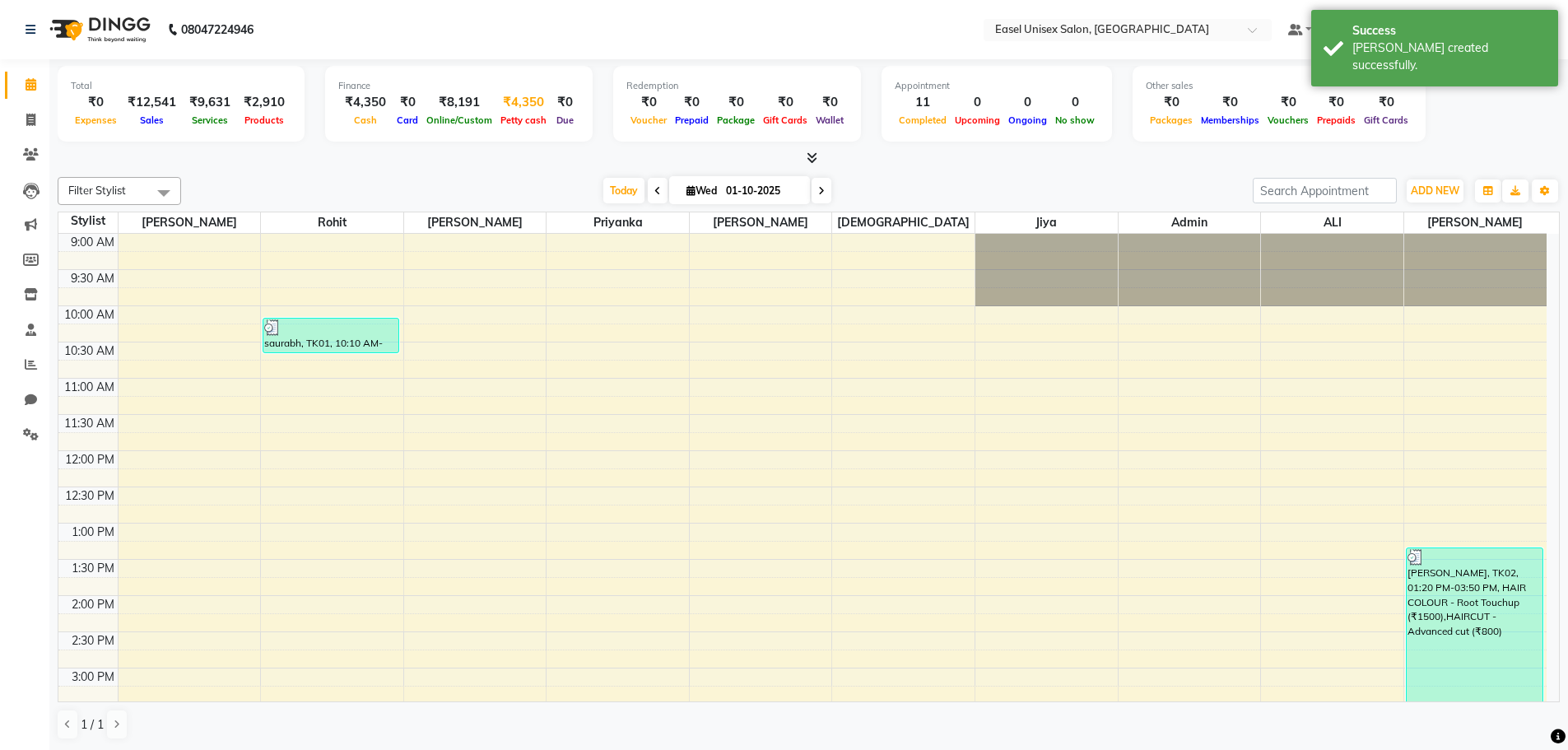
click at [510, 106] on div "₹4,350" at bounding box center [523, 102] width 54 height 19
select select "7602"
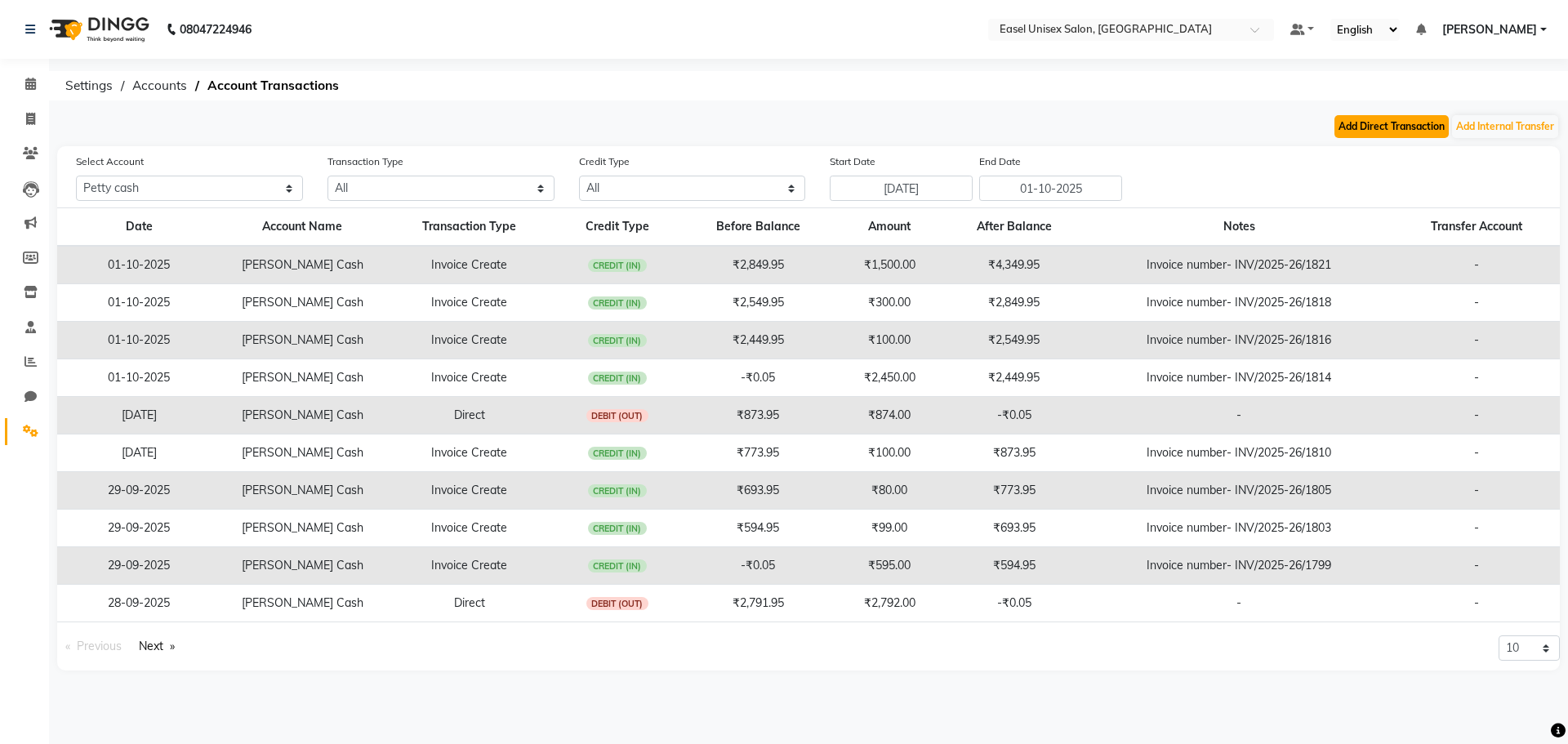
click at [1390, 131] on button "Add Direct Transaction" at bounding box center [1392, 127] width 115 height 23
select select "direct"
select select "7602"
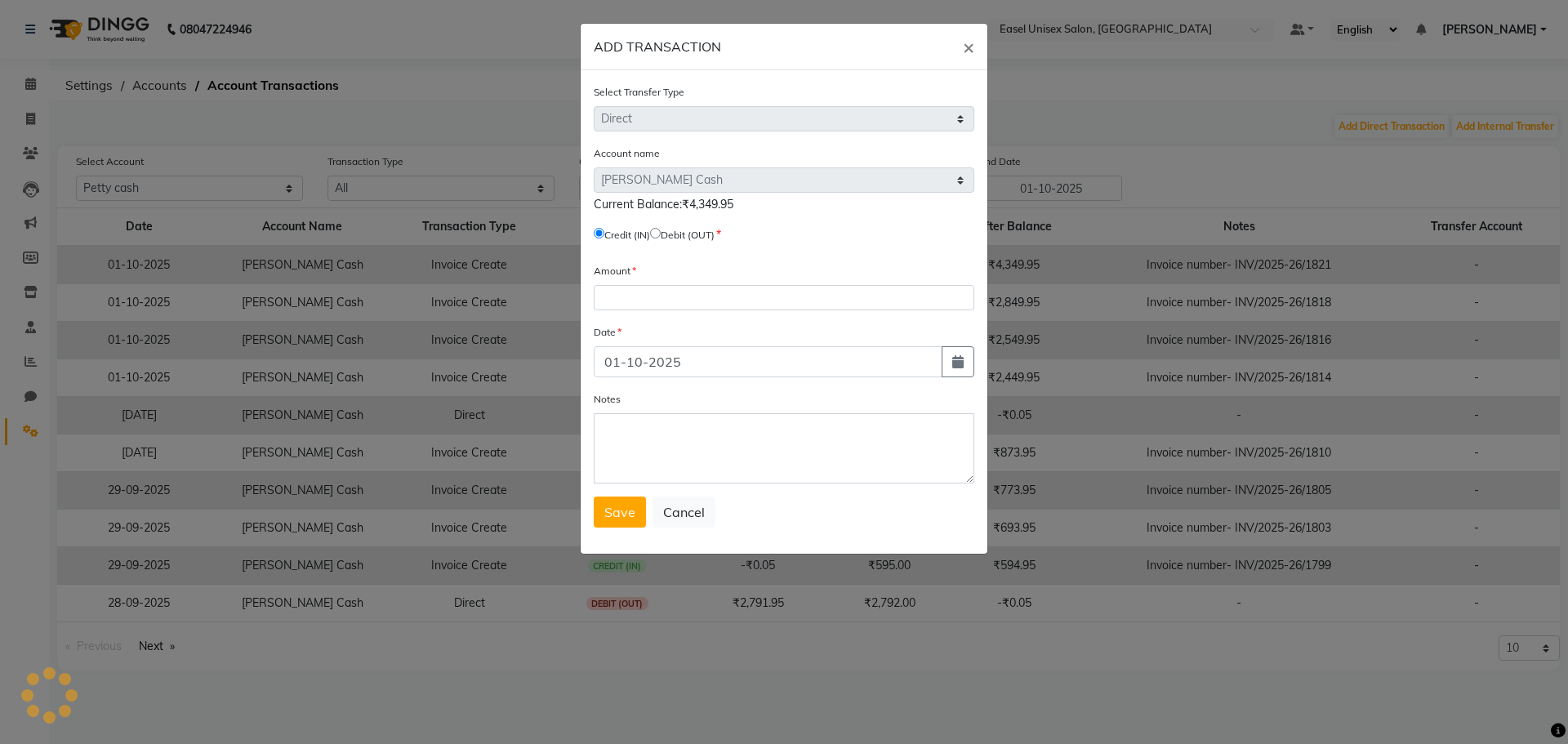
click at [661, 232] on input "radio" at bounding box center [655, 233] width 11 height 11
radio input "true"
click at [719, 299] on input "number" at bounding box center [784, 297] width 381 height 25
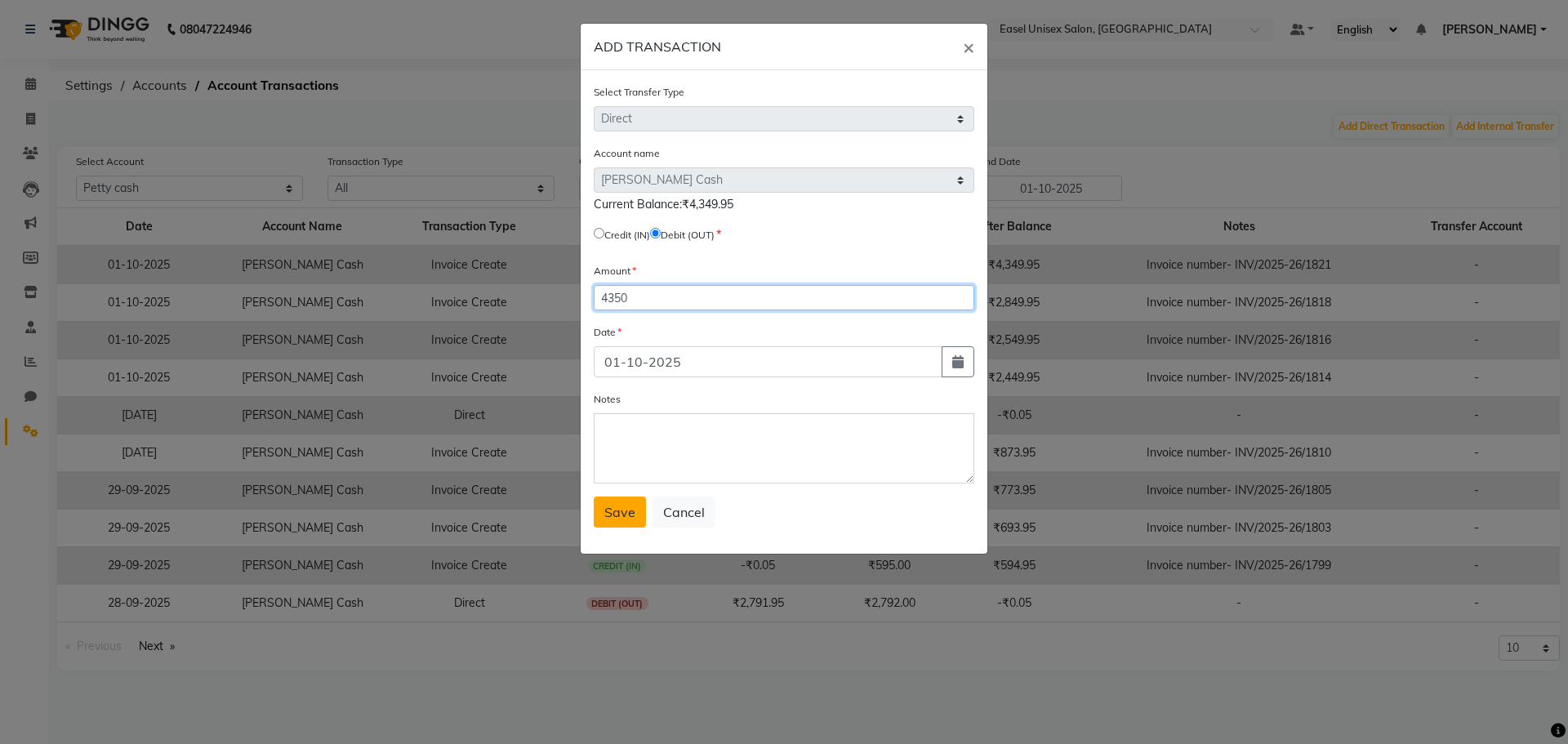
type input "4350"
click at [623, 520] on span "Save" at bounding box center [620, 512] width 31 height 17
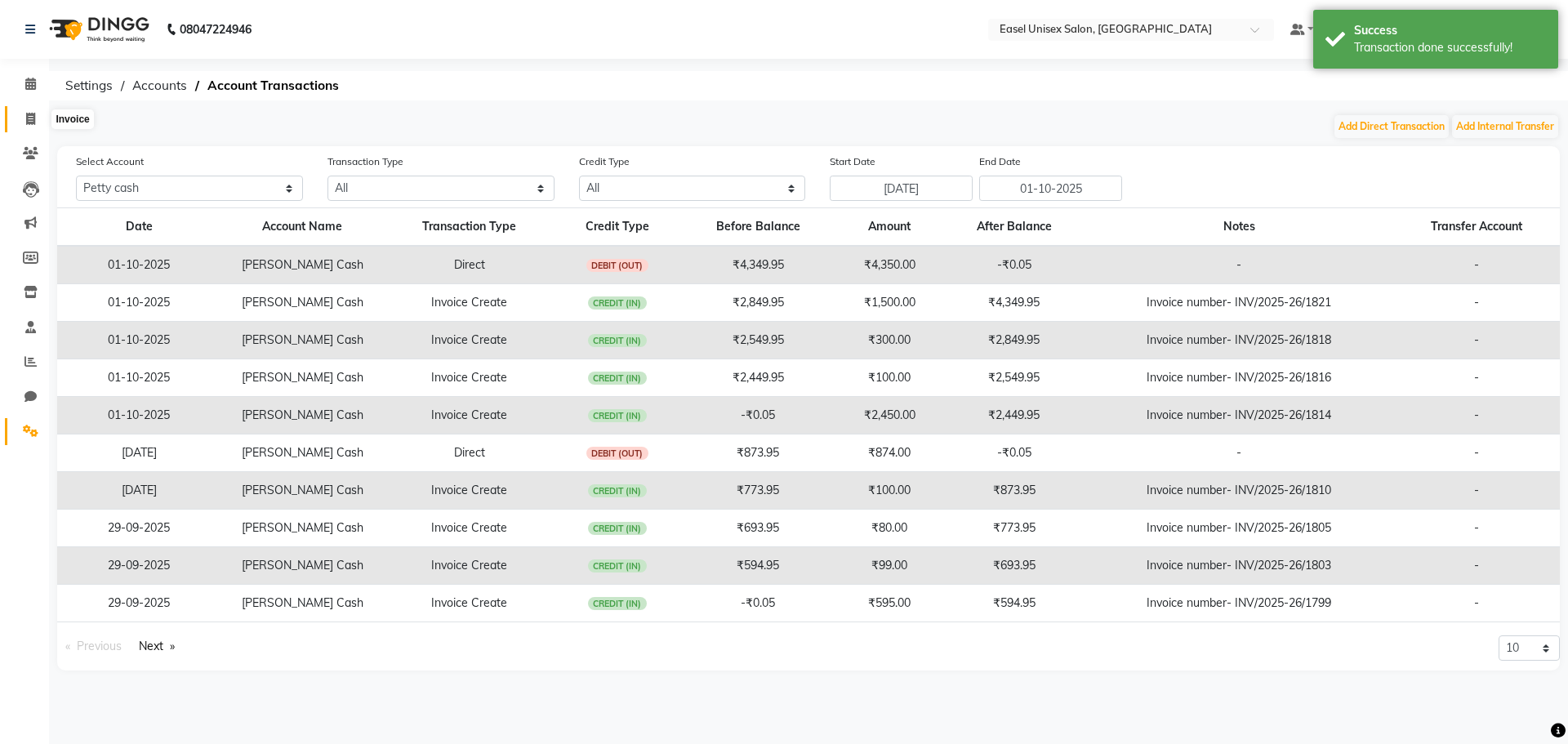
click at [28, 120] on icon at bounding box center [30, 118] width 9 height 13
select select "service"
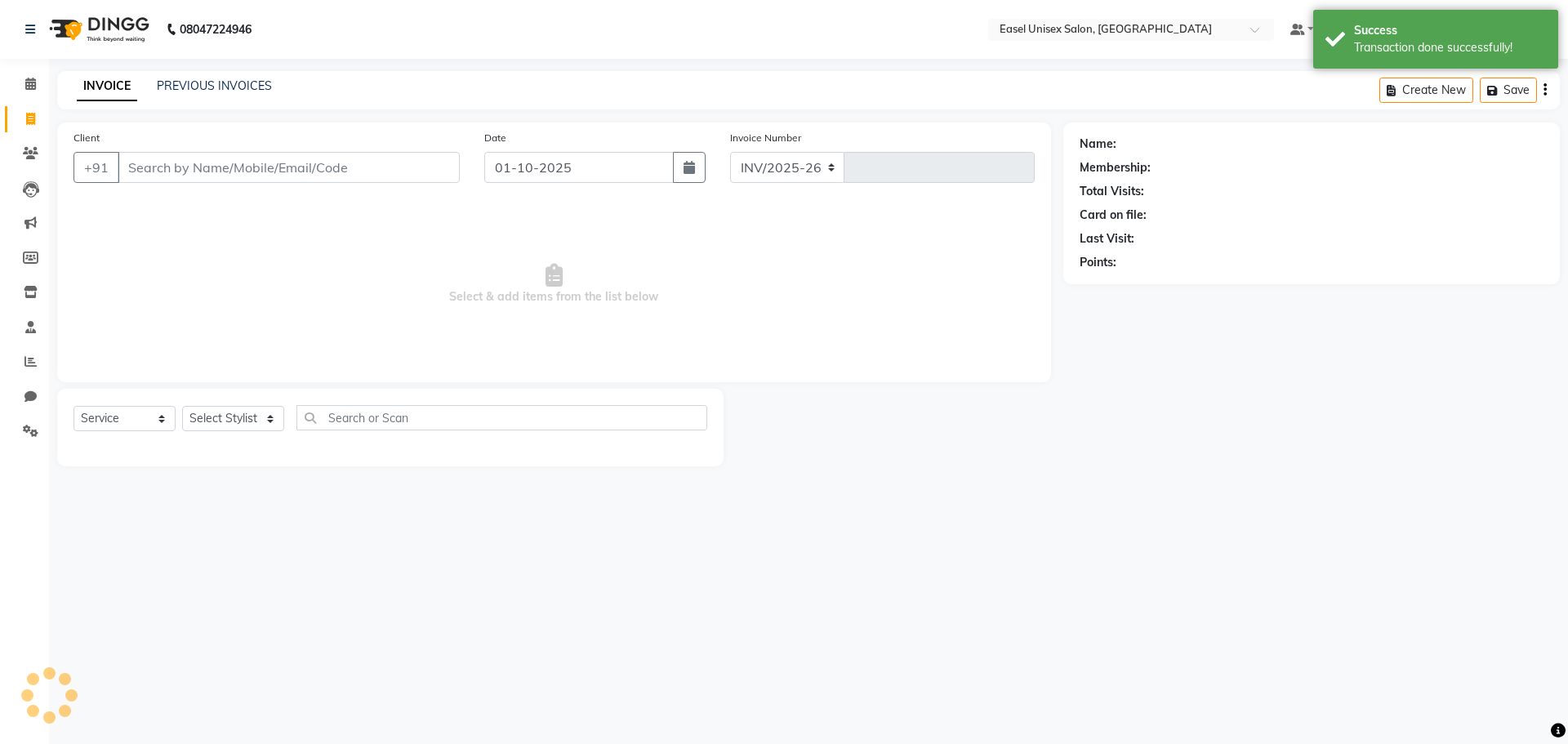
select select "8639"
type input "1822"
click at [28, 85] on icon at bounding box center [30, 84] width 11 height 13
